Goal: Task Accomplishment & Management: Complete application form

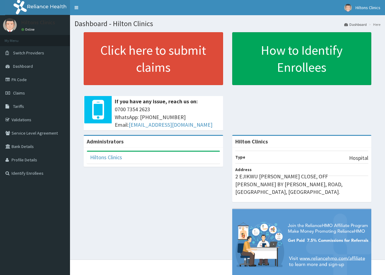
click at [18, 92] on span "Claims" at bounding box center [19, 92] width 12 height 5
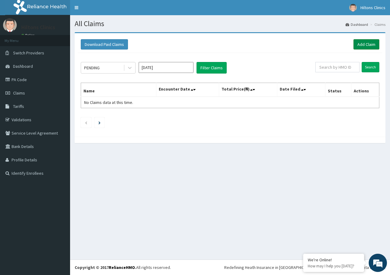
click at [363, 46] on link "Add Claim" at bounding box center [366, 44] width 26 height 10
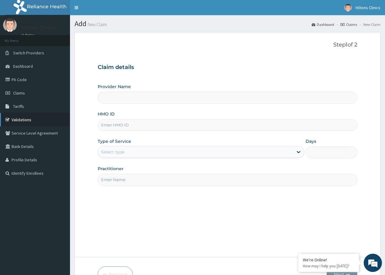
click at [19, 118] on link "Validations" at bounding box center [35, 119] width 70 height 13
type input "Hilton Clinics"
